Goal: Information Seeking & Learning: Learn about a topic

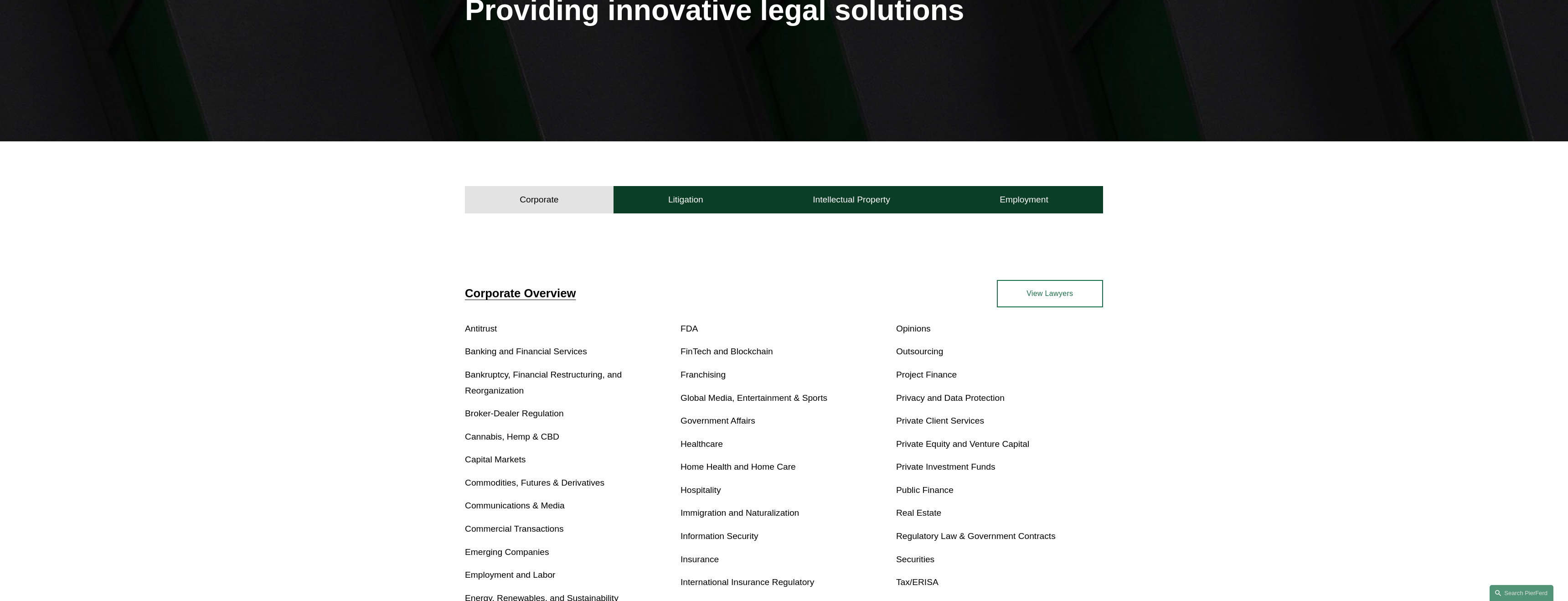
scroll to position [181, 0]
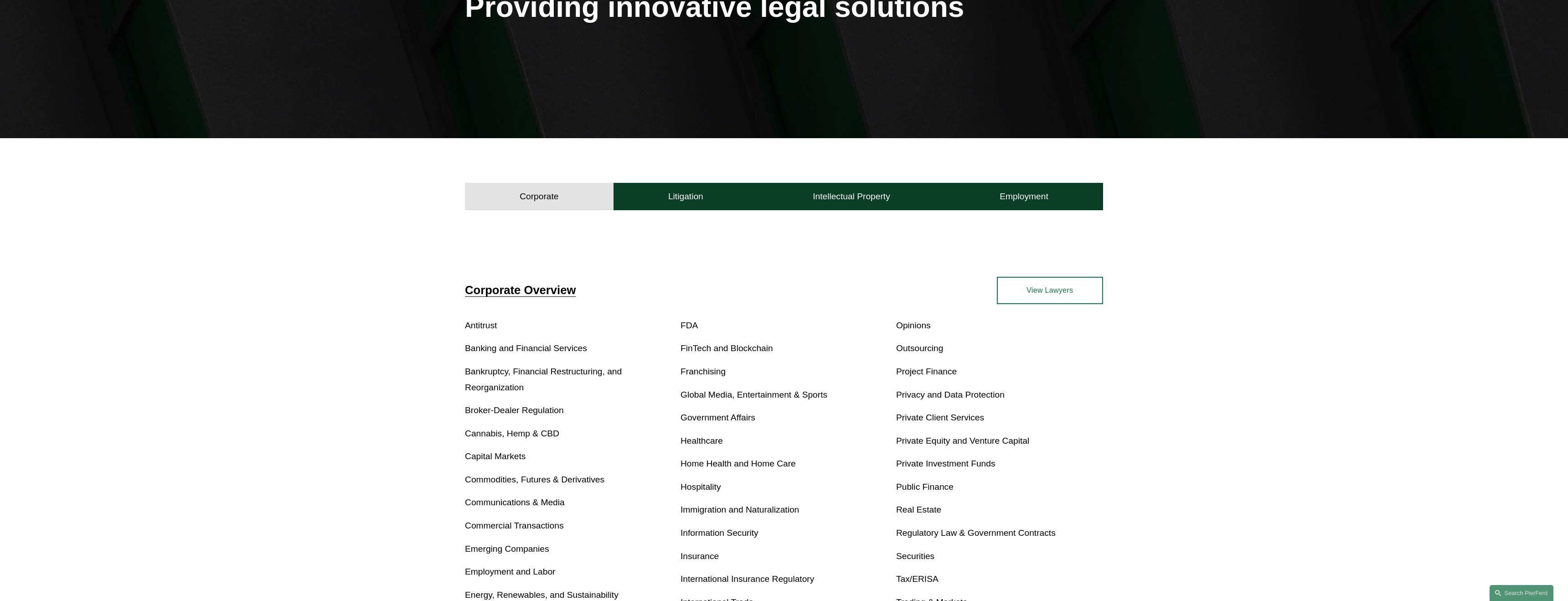
click at [526, 415] on link "Broker-Dealer Regulation" at bounding box center [514, 410] width 99 height 9
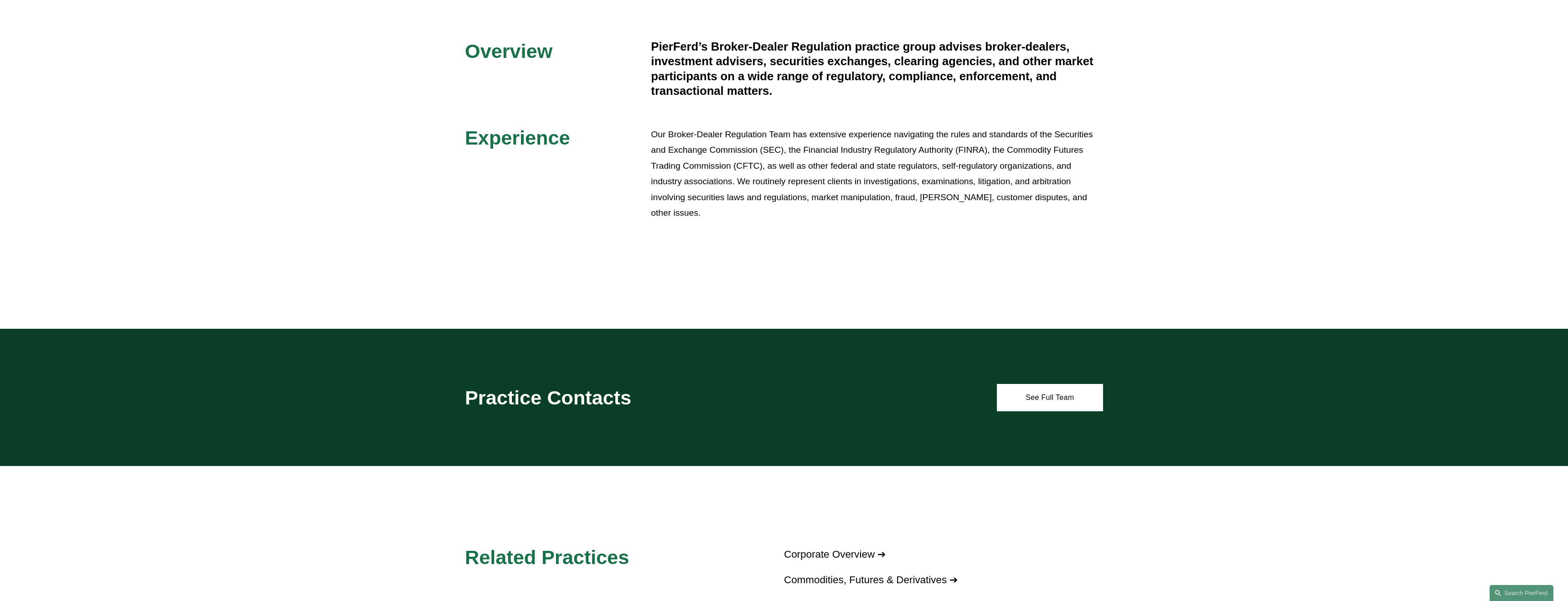
scroll to position [333, 0]
click at [1066, 397] on link "See Full Team" at bounding box center [1050, 397] width 106 height 27
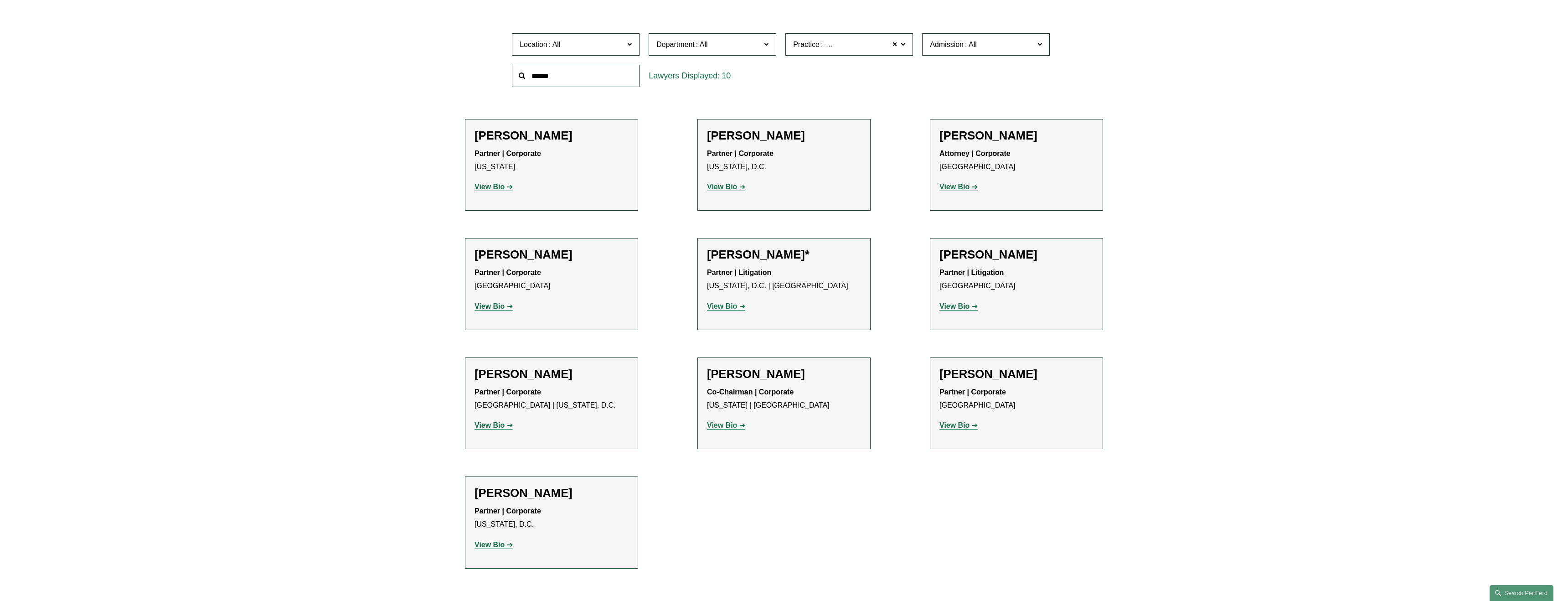
scroll to position [342, 0]
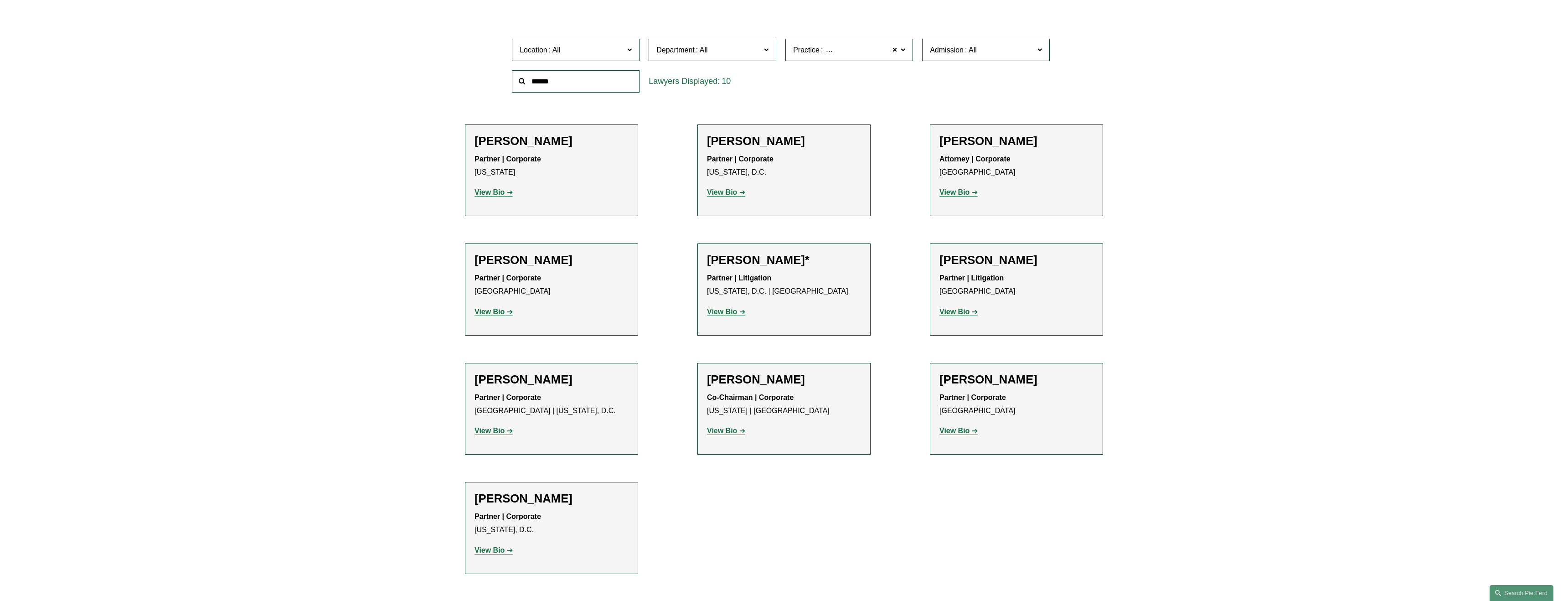
click at [501, 193] on strong "View Bio" at bounding box center [490, 192] width 30 height 7
click at [495, 431] on strong "View Bio" at bounding box center [490, 431] width 30 height 7
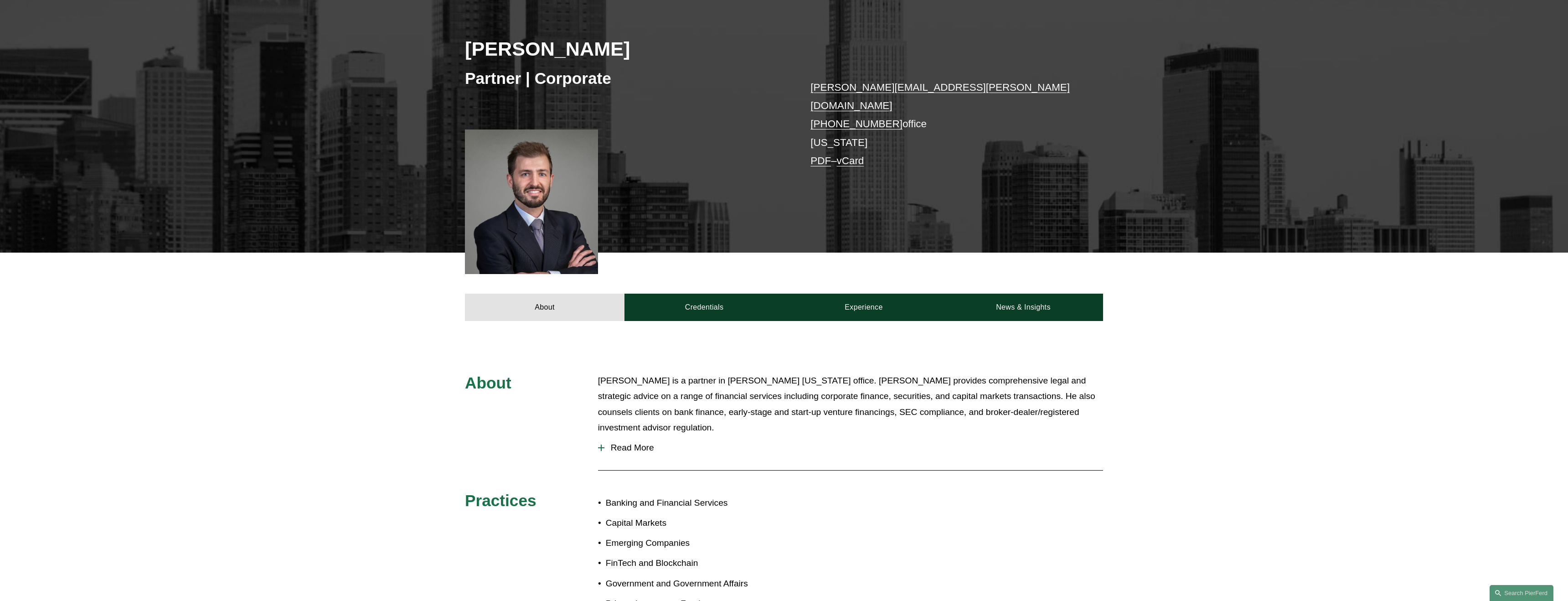
scroll to position [144, 0]
click at [623, 443] on span "Read More" at bounding box center [854, 447] width 498 height 10
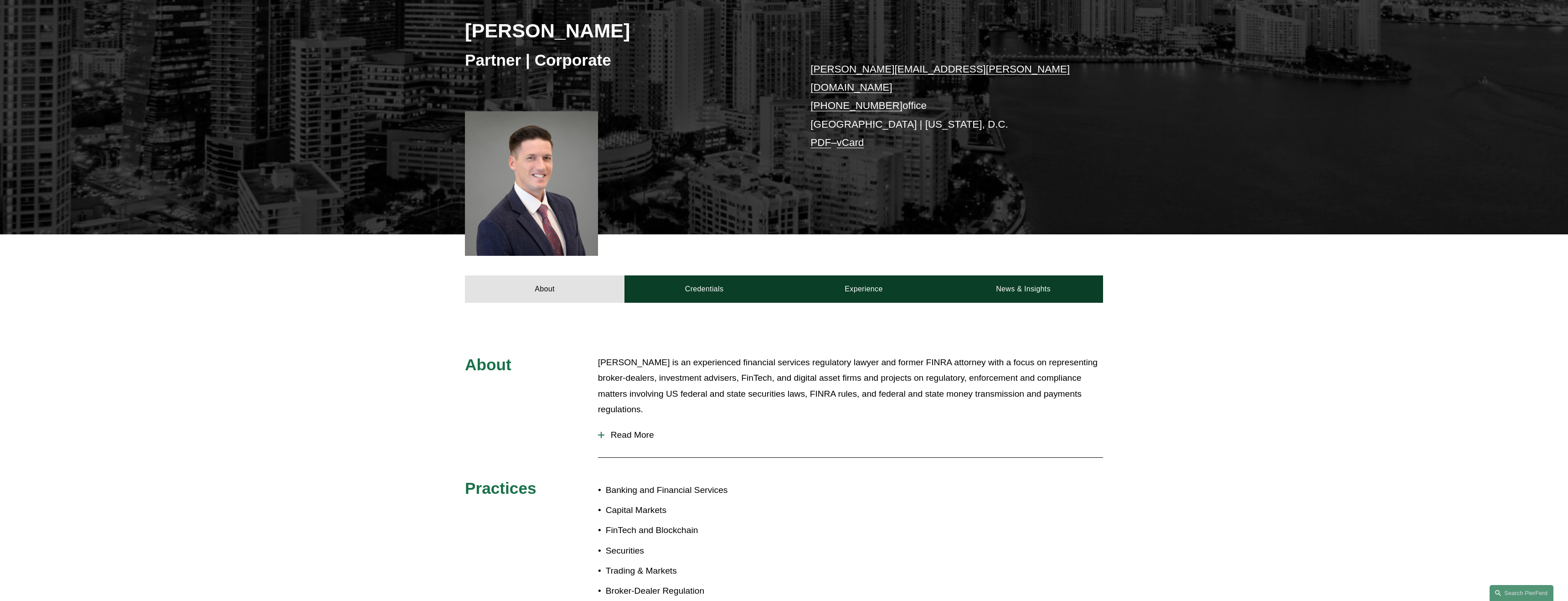
scroll to position [165, 0]
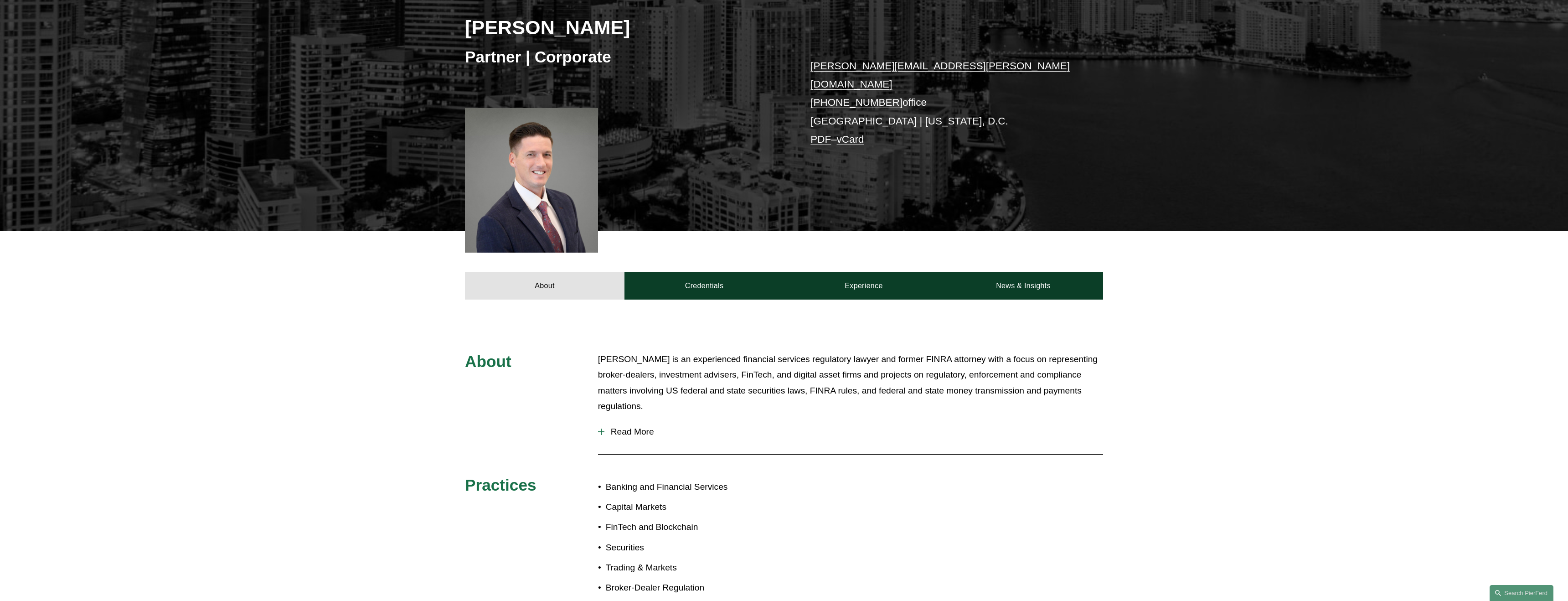
click at [649, 427] on span "Read More" at bounding box center [854, 432] width 498 height 10
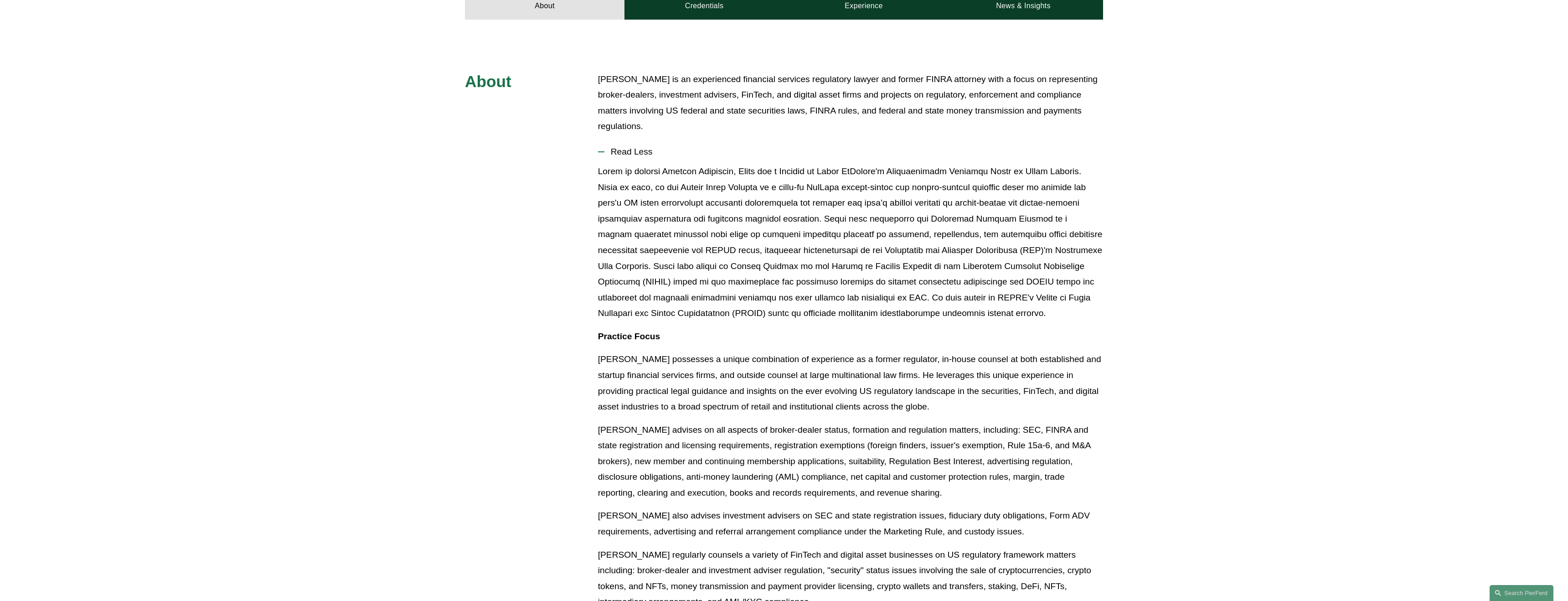
scroll to position [250, 0]
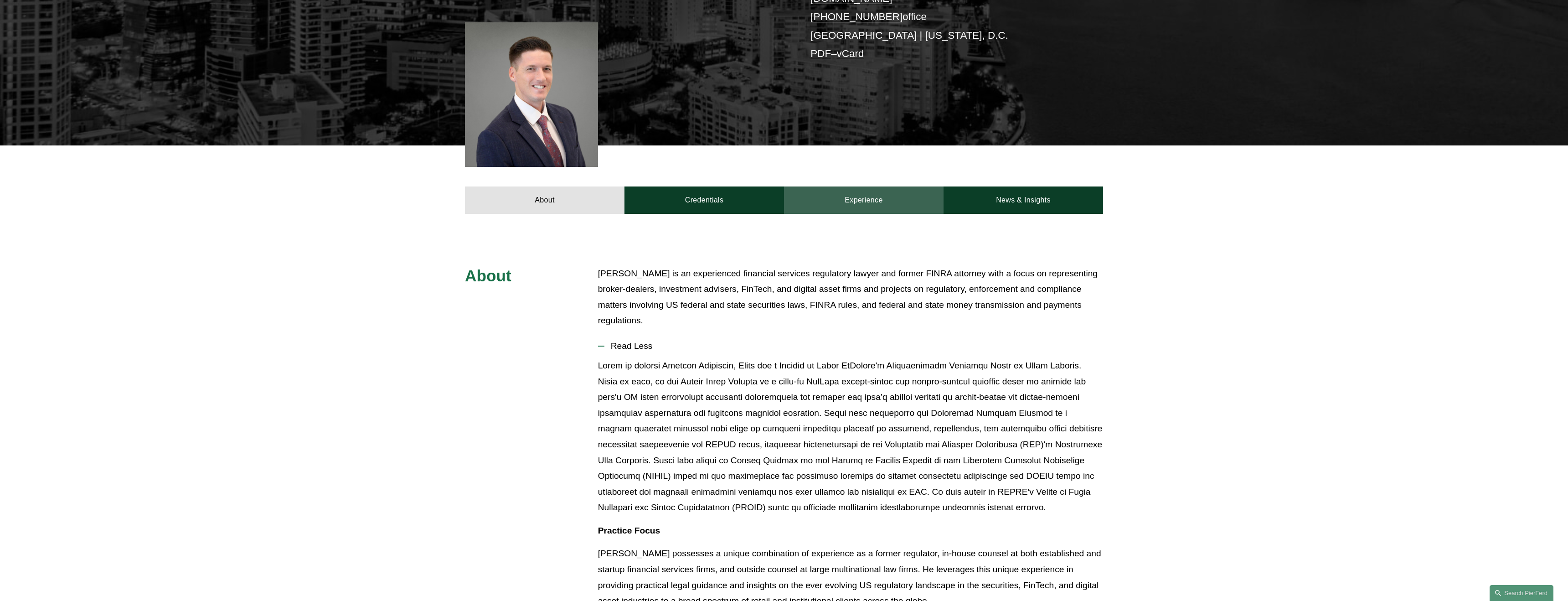
click at [871, 186] on link "Experience" at bounding box center [864, 200] width 160 height 27
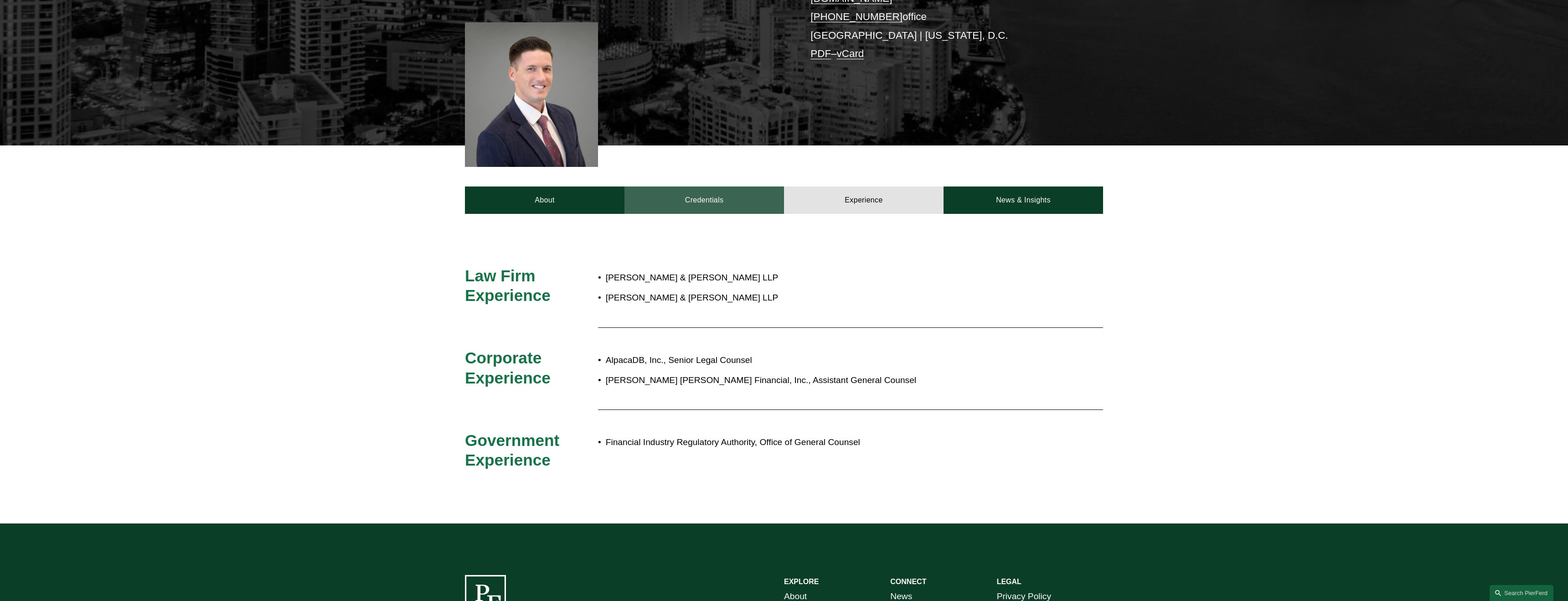
click at [734, 200] on link "Credentials" at bounding box center [704, 200] width 160 height 27
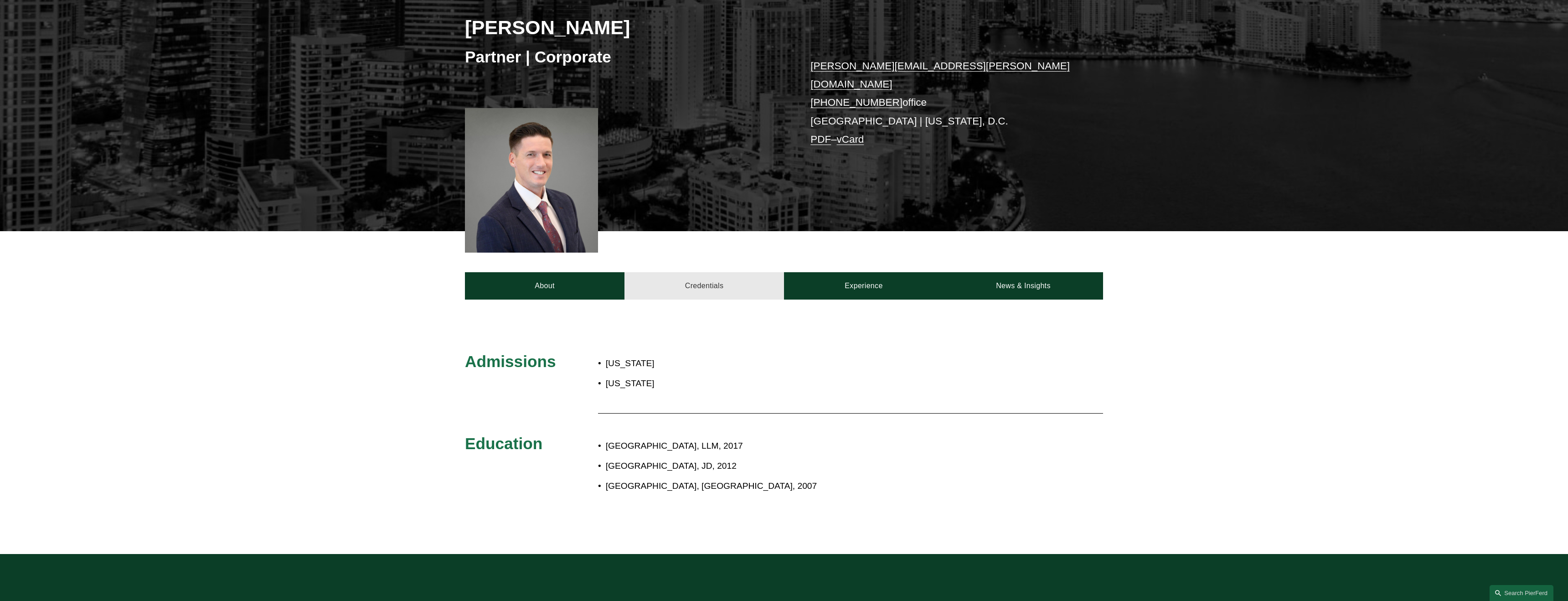
scroll to position [175, 0]
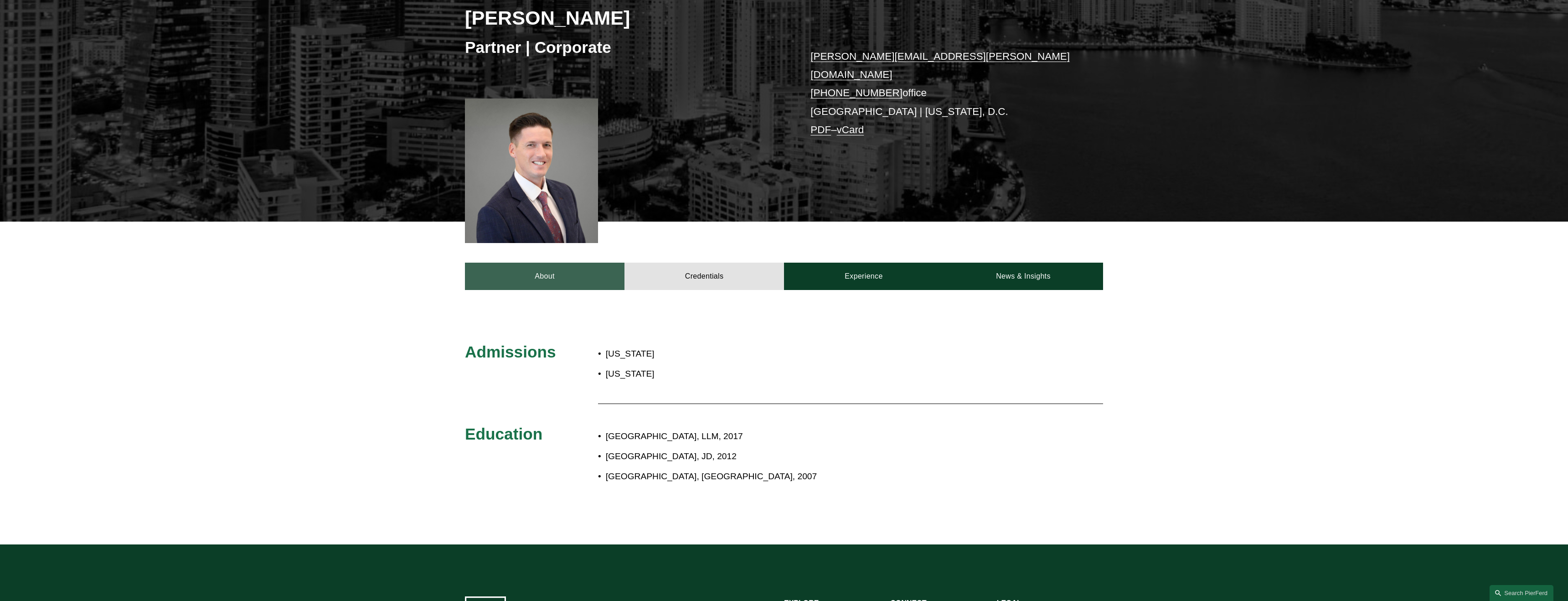
click at [554, 269] on link "About" at bounding box center [544, 276] width 160 height 27
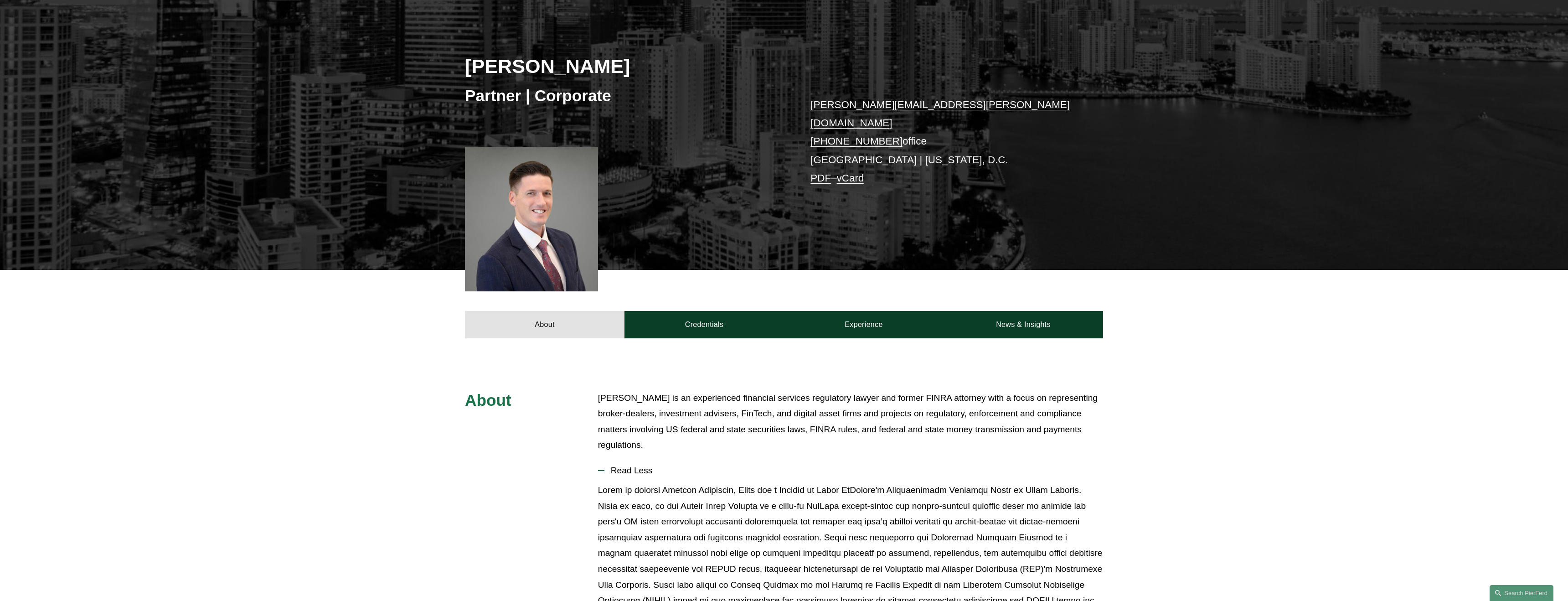
scroll to position [127, 0]
